Goal: Transaction & Acquisition: Obtain resource

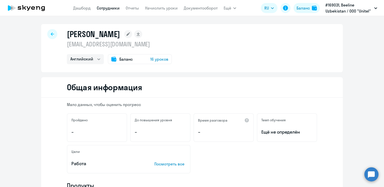
select select "english"
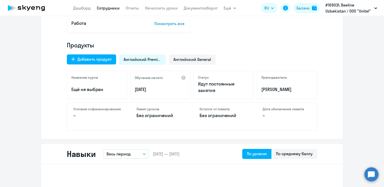
scroll to position [151, 0]
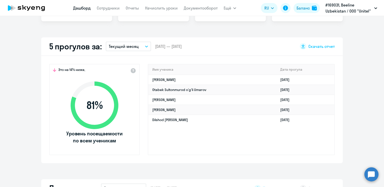
scroll to position [100, 0]
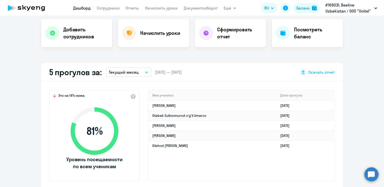
click at [142, 71] on button "Текущий месяц" at bounding box center [128, 73] width 45 height 10
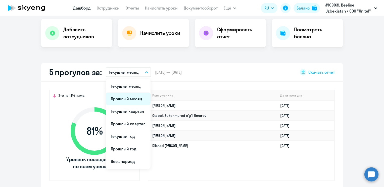
click at [129, 103] on li "Прошлый месяц" at bounding box center [128, 99] width 45 height 13
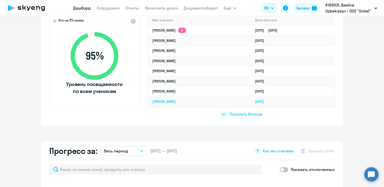
scroll to position [151, 0]
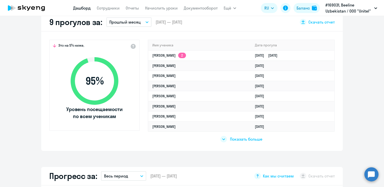
click at [249, 141] on span "Показать больше" at bounding box center [246, 140] width 32 height 6
select select "30"
click at [226, 141] on div "Показать меньше" at bounding box center [241, 139] width 43 height 7
drag, startPoint x: 148, startPoint y: 56, endPoint x: 201, endPoint y: 59, distance: 53.3
click at [201, 59] on div "Это на 5% ниже, 95 % Уровень посещаемости по всем ученикам Имя ученика [PERSON_…" at bounding box center [191, 92] width 301 height 120
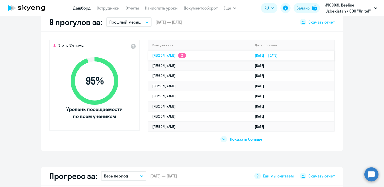
drag, startPoint x: 201, startPoint y: 59, endPoint x: 182, endPoint y: 57, distance: 19.4
click at [182, 57] on link "[PERSON_NAME] 2" at bounding box center [169, 55] width 34 height 5
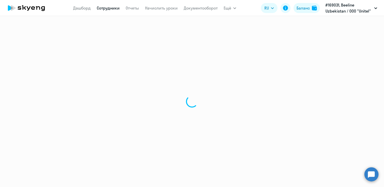
select select "english"
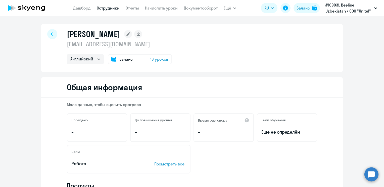
drag, startPoint x: 348, startPoint y: 87, endPoint x: 347, endPoint y: 94, distance: 6.5
drag, startPoint x: 66, startPoint y: 35, endPoint x: 174, endPoint y: 36, distance: 107.5
click at [120, 36] on h1 "[PERSON_NAME]" at bounding box center [93, 34] width 53 height 10
copy h1 "[PERSON_NAME]"
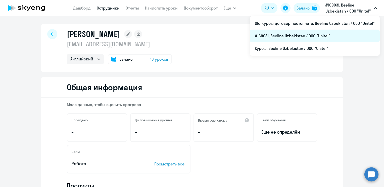
click at [333, 38] on li "#169031, Beeline Uzbekistan / ООО "Unitel"" at bounding box center [315, 36] width 130 height 13
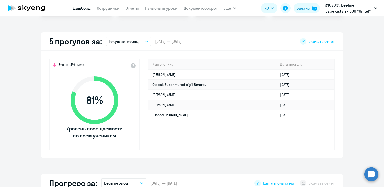
scroll to position [126, 0]
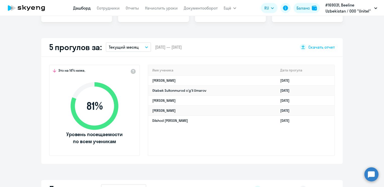
select select "30"
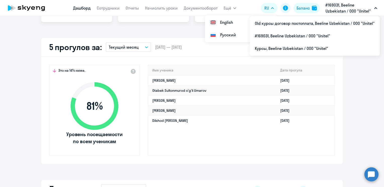
click at [376, 7] on button "#169031, Beeline Uzbekistan / ООО "Unitel"" at bounding box center [351, 8] width 57 height 12
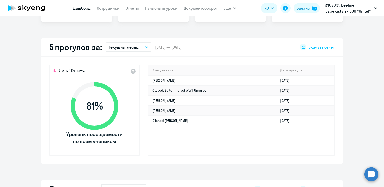
click at [376, 7] on button "#169031, Beeline Uzbekistan / ООО "Unitel"" at bounding box center [351, 8] width 57 height 12
click at [375, 90] on app-truancy-attendance-dashboard "5 прогулов за: Текущий месяц – [DATE] — [DATE] Скачать отчет Это на 14% ниже, 8…" at bounding box center [192, 101] width 384 height 126
click at [182, 134] on div "Имя ученика [PERSON_NAME] [DATE] [PERSON_NAME] [DATE] [PERSON_NAME] [DATE] [PER…" at bounding box center [241, 110] width 187 height 91
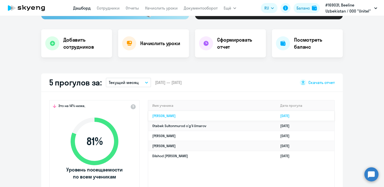
scroll to position [50, 0]
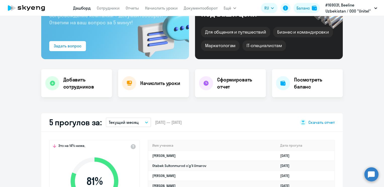
click at [301, 121] on icon at bounding box center [303, 123] width 4 height 4
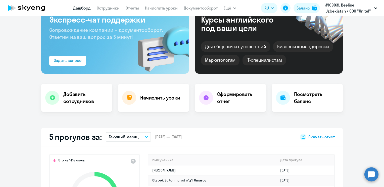
scroll to position [0, 0]
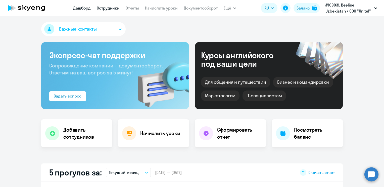
click at [110, 7] on link "Сотрудники" at bounding box center [108, 8] width 23 height 5
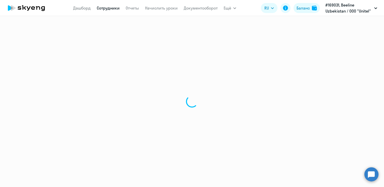
select select "30"
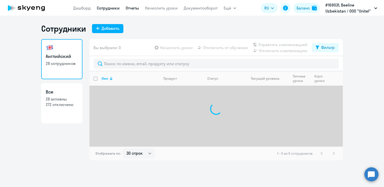
click at [133, 9] on link "Отчеты" at bounding box center [132, 8] width 13 height 5
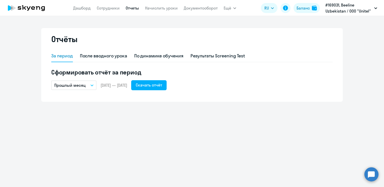
click at [94, 84] on button "Прошлый месяц" at bounding box center [73, 86] width 45 height 10
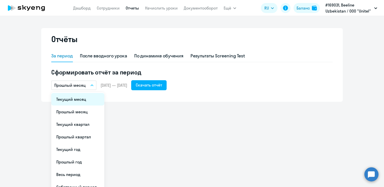
click at [91, 96] on li "Текущий месяц" at bounding box center [77, 99] width 53 height 13
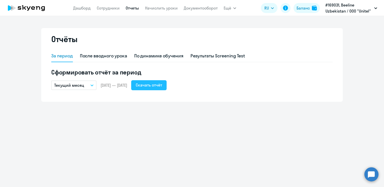
click at [153, 85] on div "Скачать отчёт" at bounding box center [149, 85] width 26 height 6
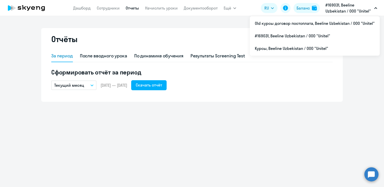
click at [377, 9] on button "#169031, Beeline Uzbekistan / ООО "Unitel"" at bounding box center [351, 8] width 57 height 12
